Goal: Task Accomplishment & Management: Manage account settings

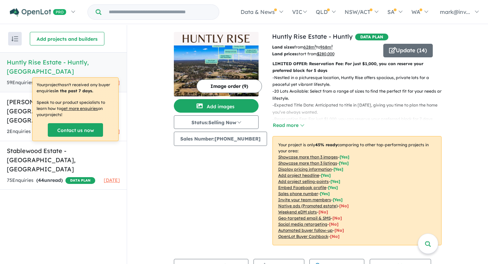
click at [53, 62] on h5 "Huntly Rise Estate - [GEOGRAPHIC_DATA] , [GEOGRAPHIC_DATA]" at bounding box center [63, 67] width 113 height 18
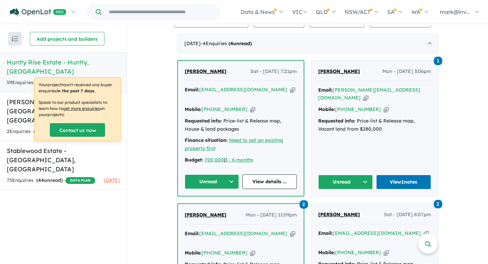
scroll to position [246, 0]
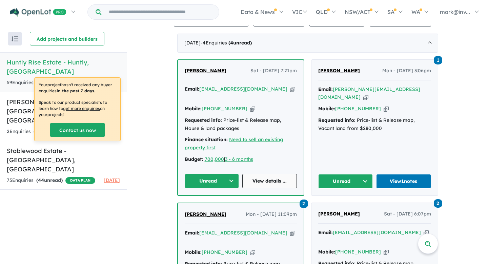
click at [272, 174] on link "View details ..." at bounding box center [270, 181] width 55 height 15
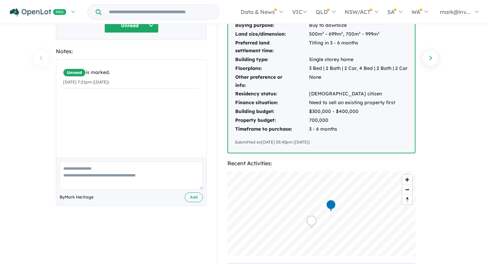
scroll to position [146, 0]
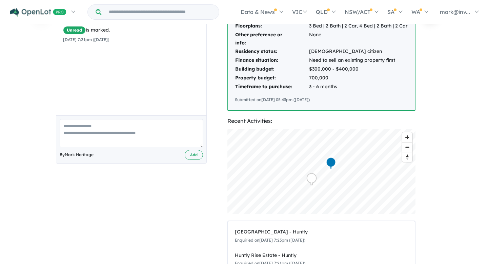
click at [84, 127] on textarea at bounding box center [131, 133] width 143 height 28
type textarea "**********"
click at [191, 152] on button "Add" at bounding box center [194, 155] width 18 height 10
